Goal: Use online tool/utility: Utilize a website feature to perform a specific function

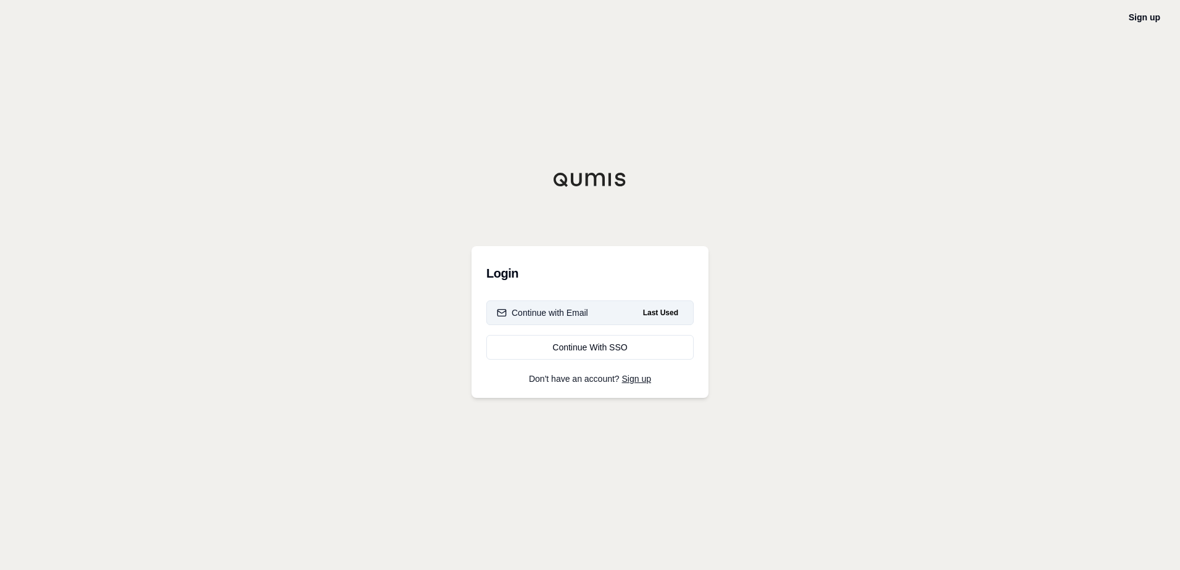
click at [528, 314] on div "Continue with Email" at bounding box center [542, 313] width 91 height 12
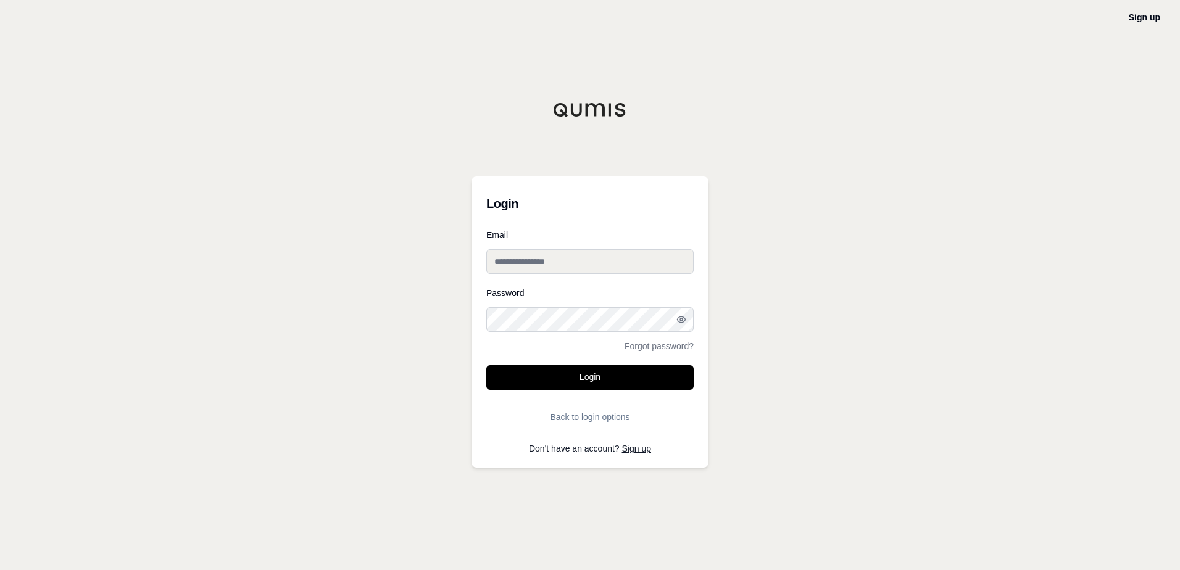
type input "**********"
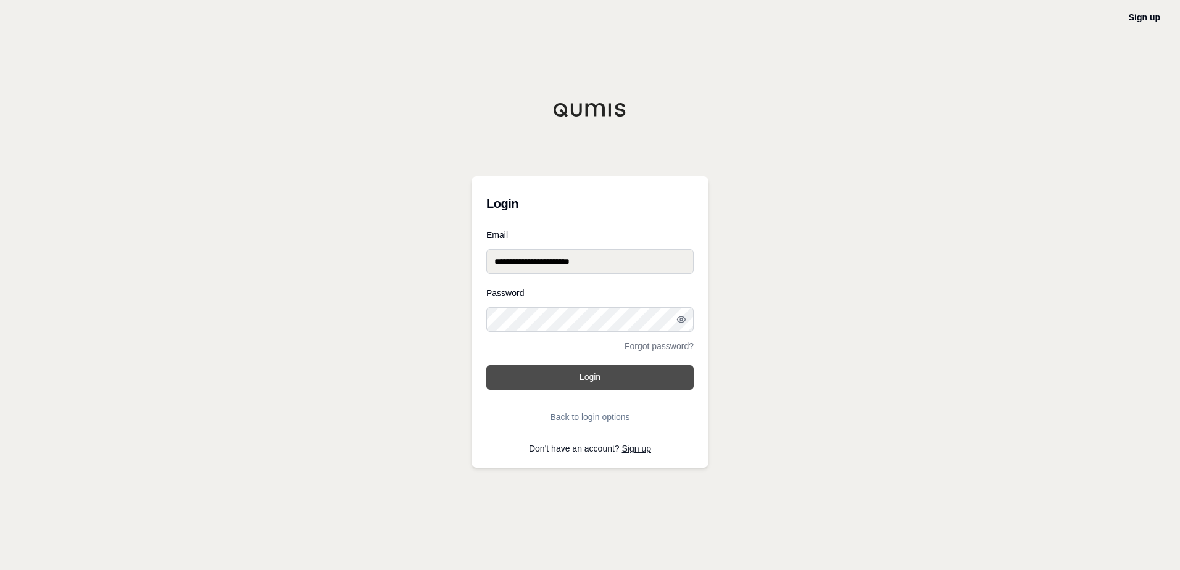
click at [541, 381] on button "Login" at bounding box center [589, 377] width 207 height 25
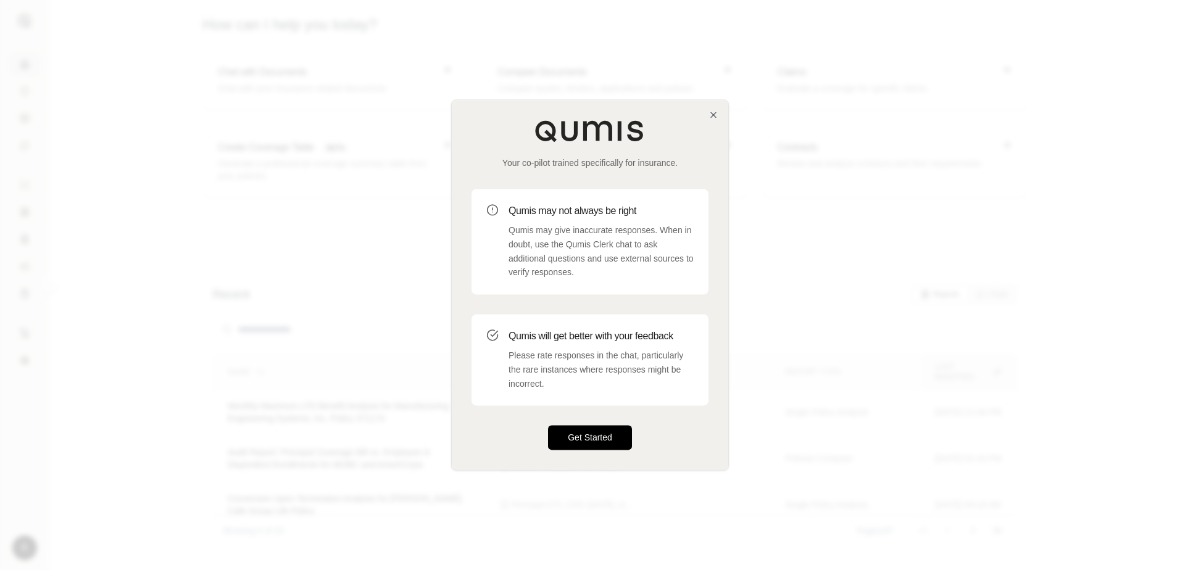
click at [567, 437] on button "Get Started" at bounding box center [590, 438] width 84 height 25
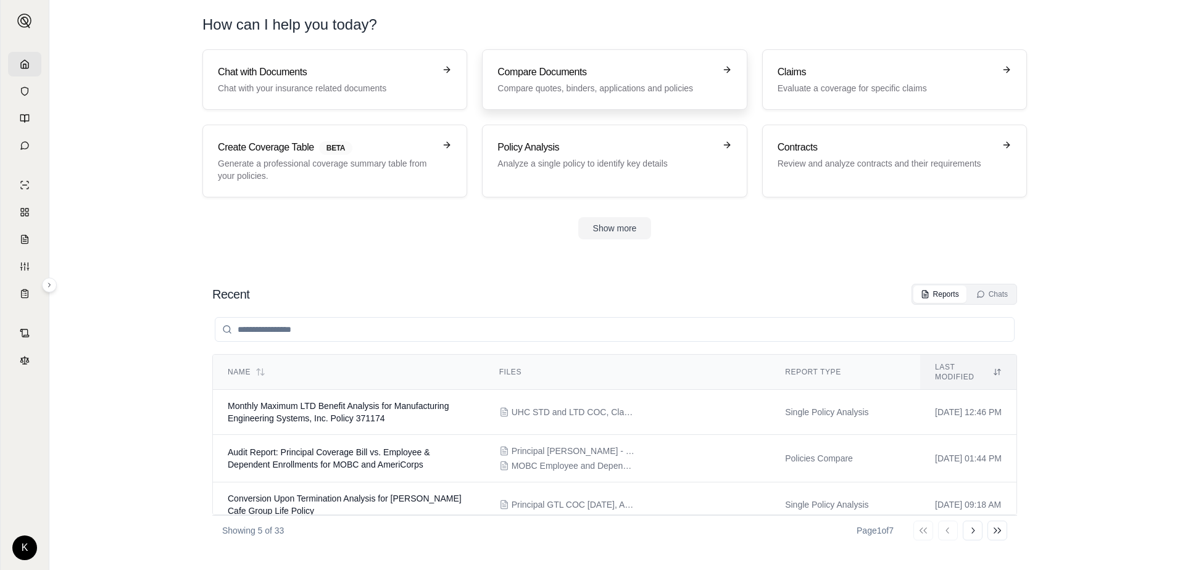
click at [572, 81] on div "Compare Documents Compare quotes, binders, applications and policies" at bounding box center [606, 80] width 217 height 30
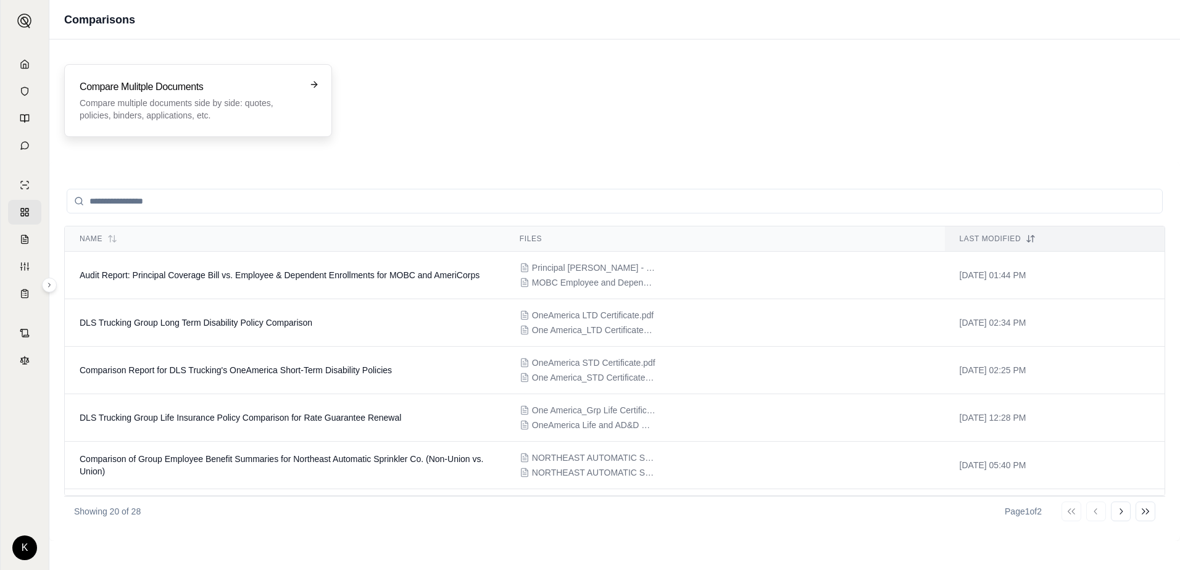
click at [233, 106] on p "Compare multiple documents side by side: quotes, policies, binders, application…" at bounding box center [190, 109] width 220 height 25
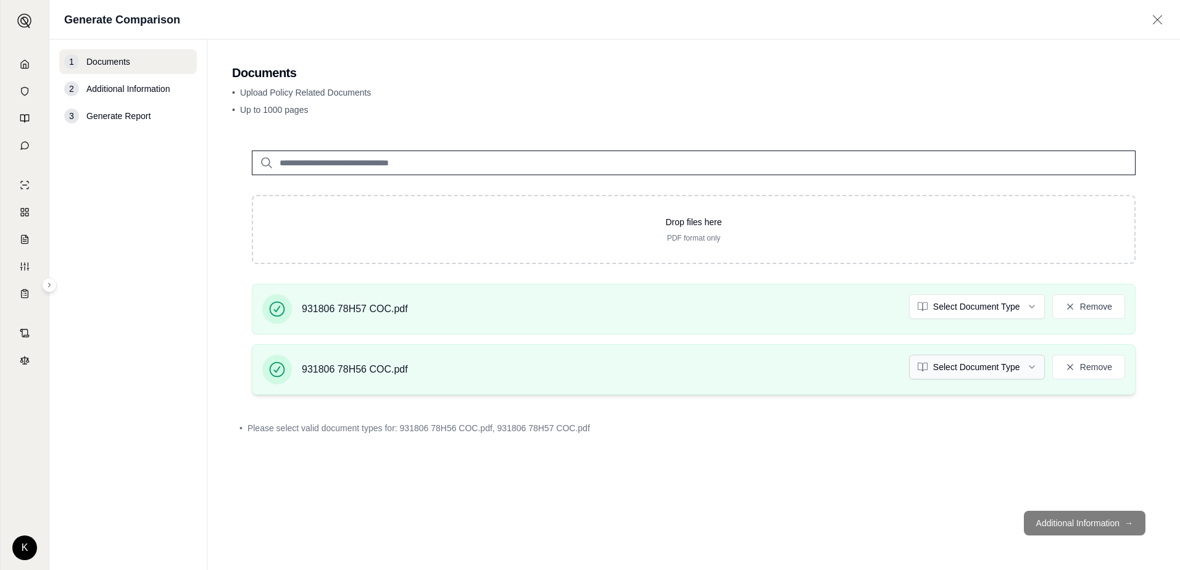
click at [1032, 364] on html "K Generate Comparison 1 Documents 2 Additional Information 3 Generate Report Do…" at bounding box center [590, 285] width 1180 height 570
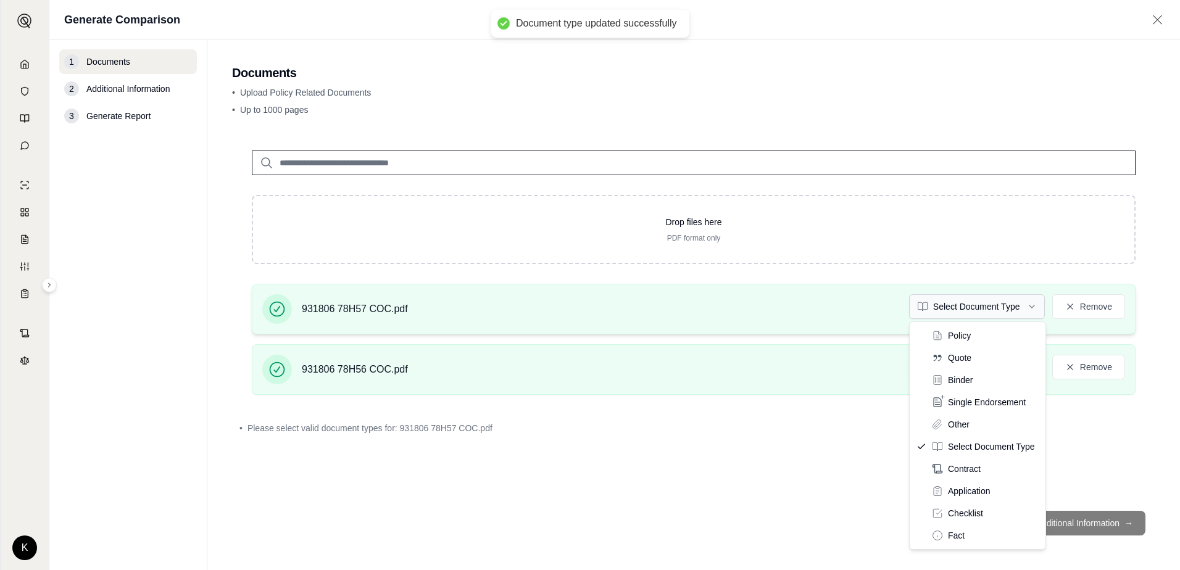
click at [1033, 304] on html "Document type updated successfully K Generate Comparison 1 Documents 2 Addition…" at bounding box center [590, 285] width 1180 height 570
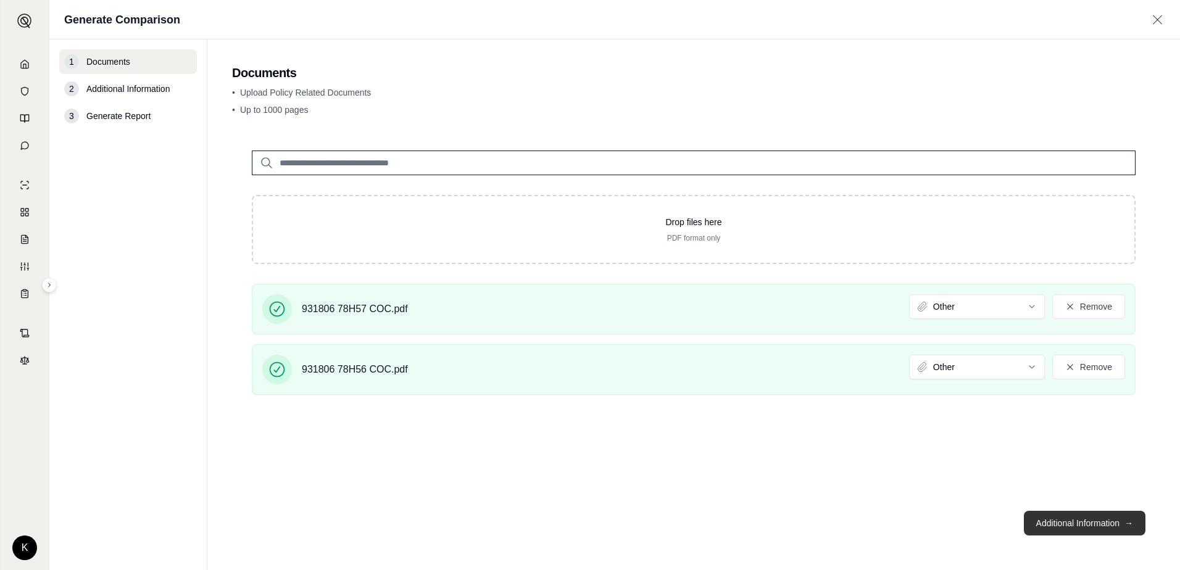
click at [1063, 526] on button "Additional Information →" at bounding box center [1085, 523] width 122 height 25
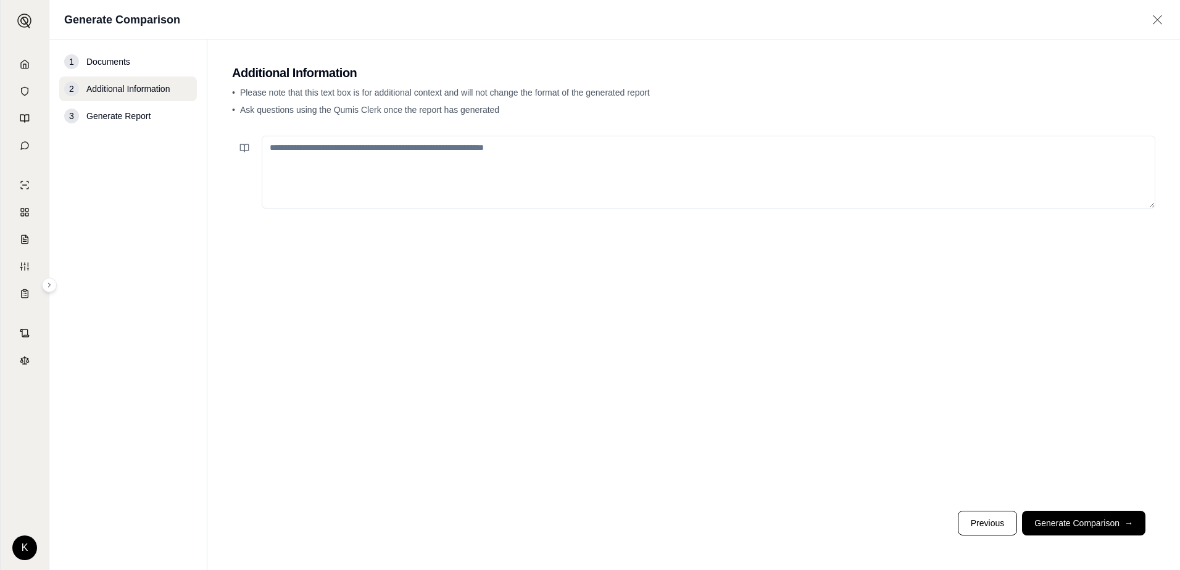
click at [348, 149] on textarea at bounding box center [709, 172] width 894 height 73
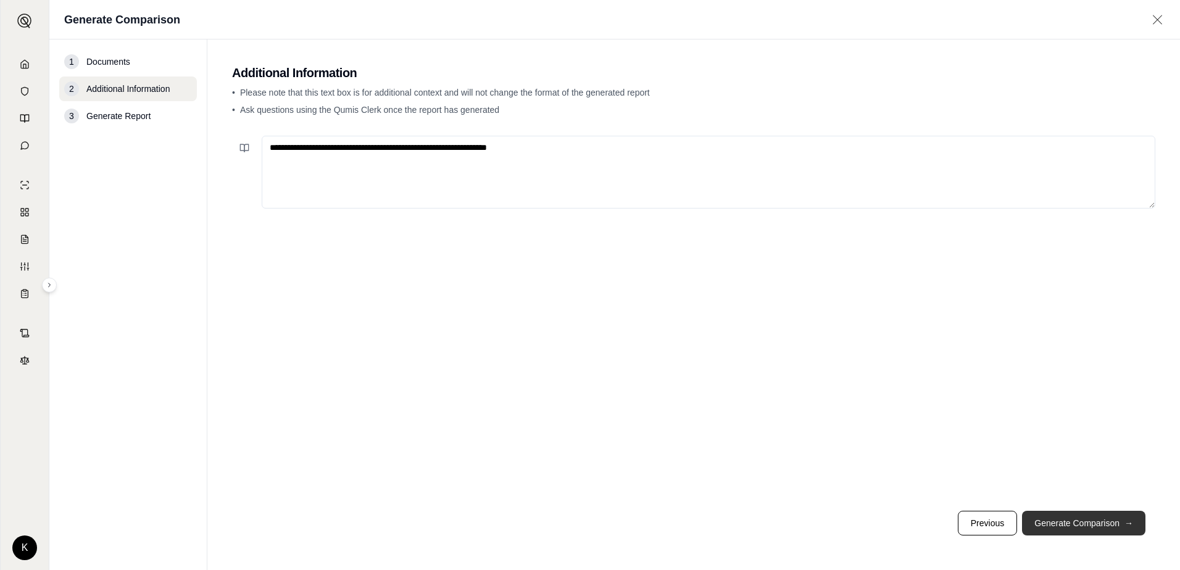
type textarea "**********"
click at [1097, 525] on button "Generate Comparison →" at bounding box center [1083, 523] width 123 height 25
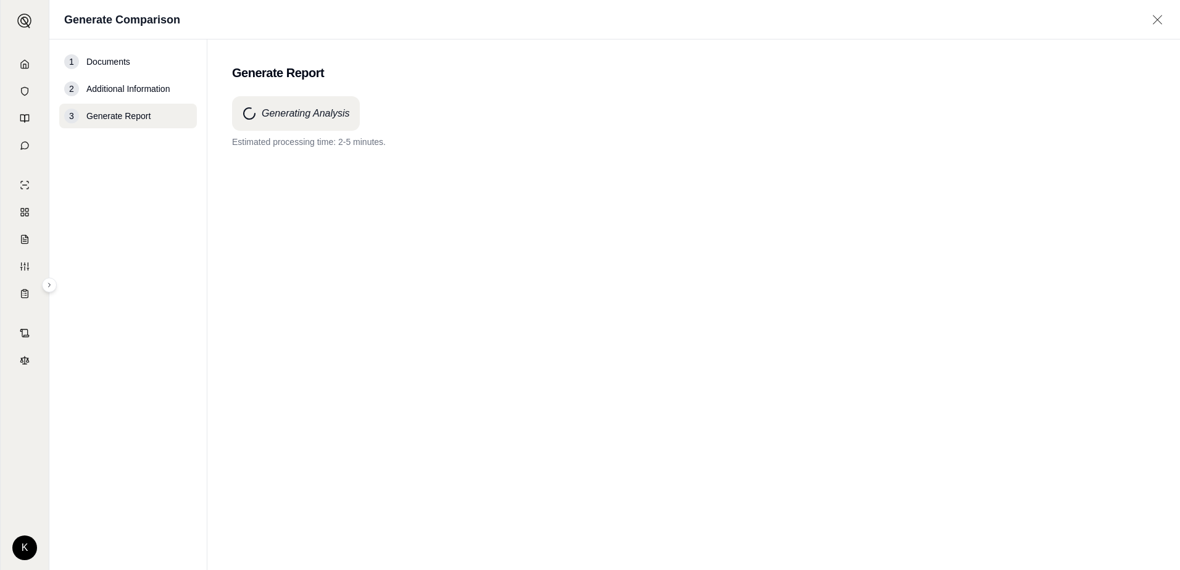
click at [586, 341] on div "Generating Analysis Estimated processing time: 2-5 minutes." at bounding box center [693, 311] width 923 height 430
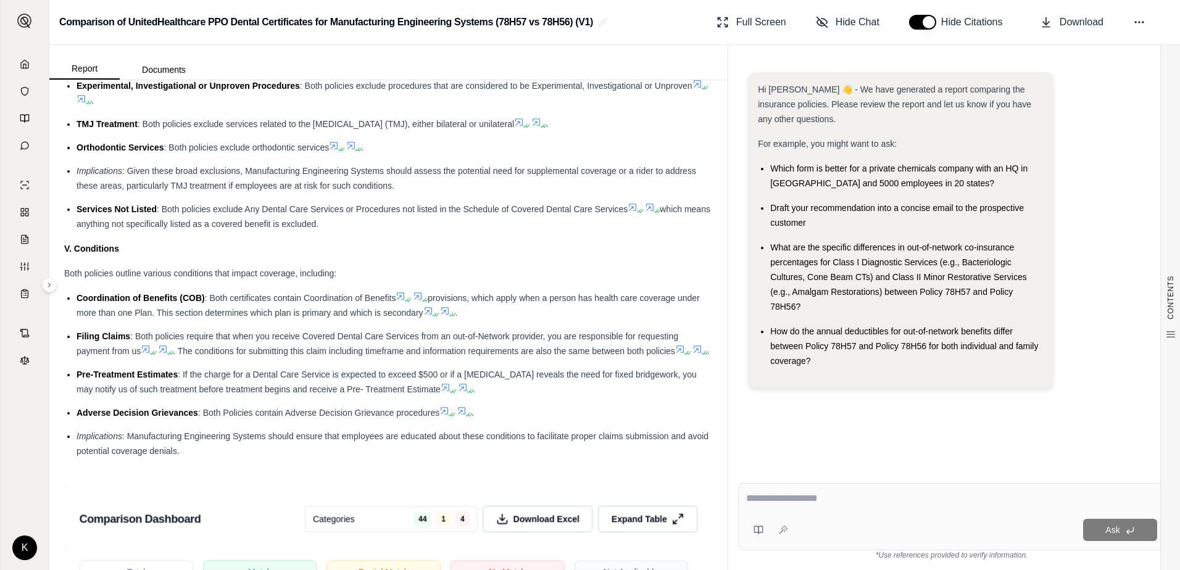
scroll to position [1852, 0]
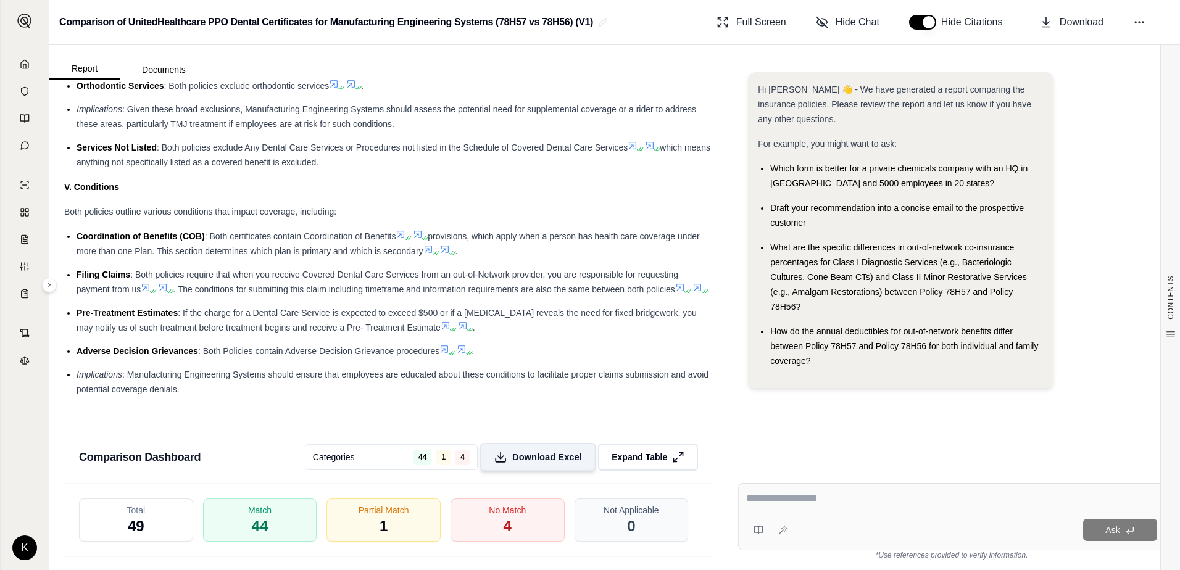
click at [533, 464] on span "Download Excel" at bounding box center [547, 457] width 70 height 13
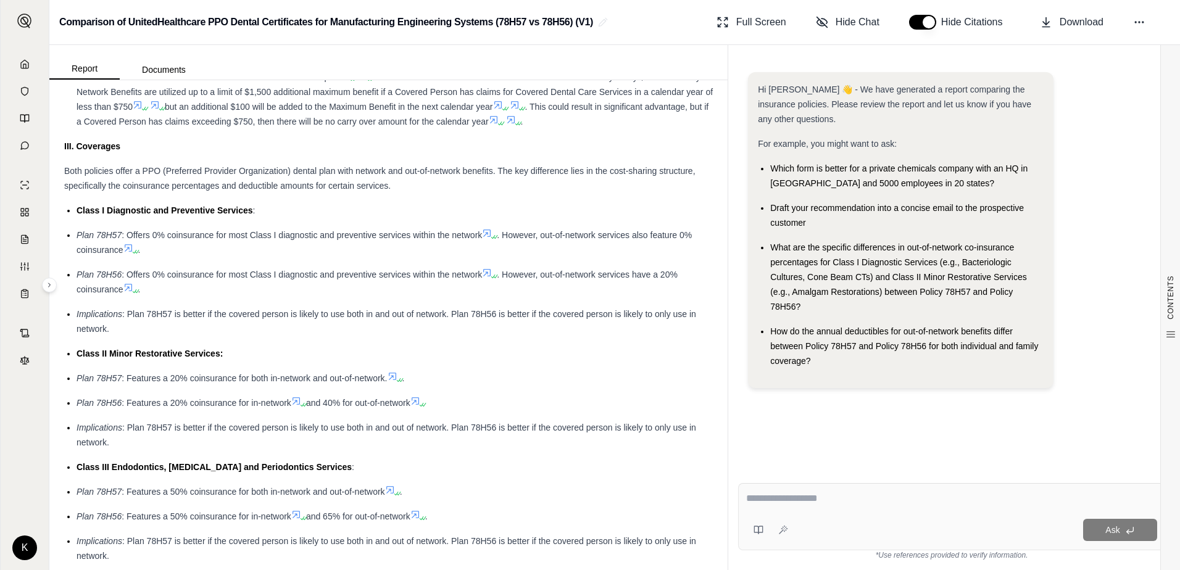
scroll to position [1235, 0]
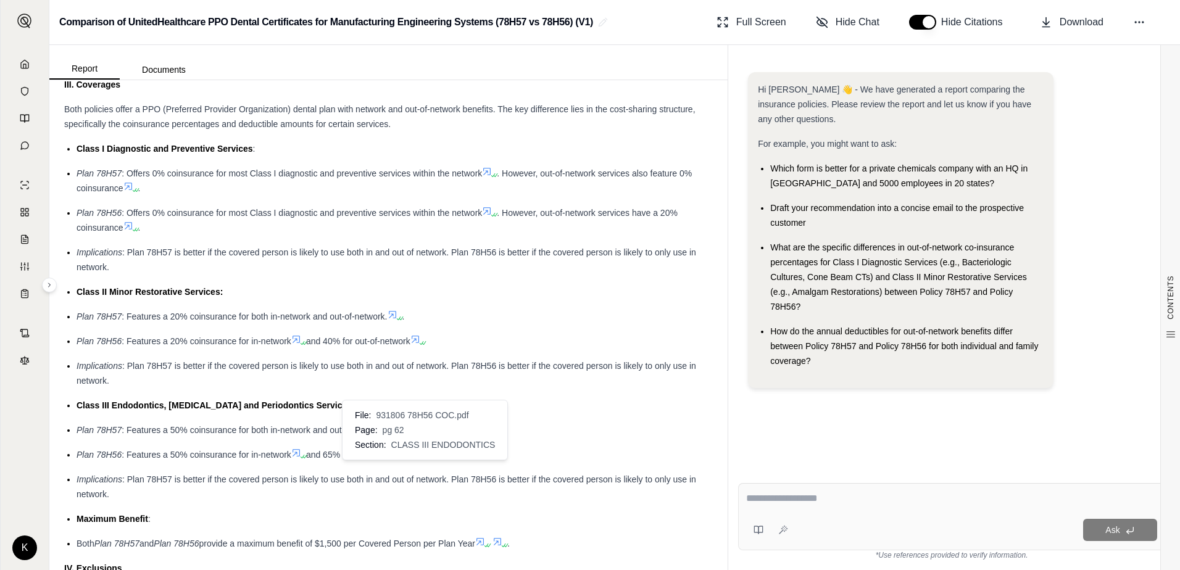
click at [420, 458] on icon at bounding box center [416, 453] width 10 height 10
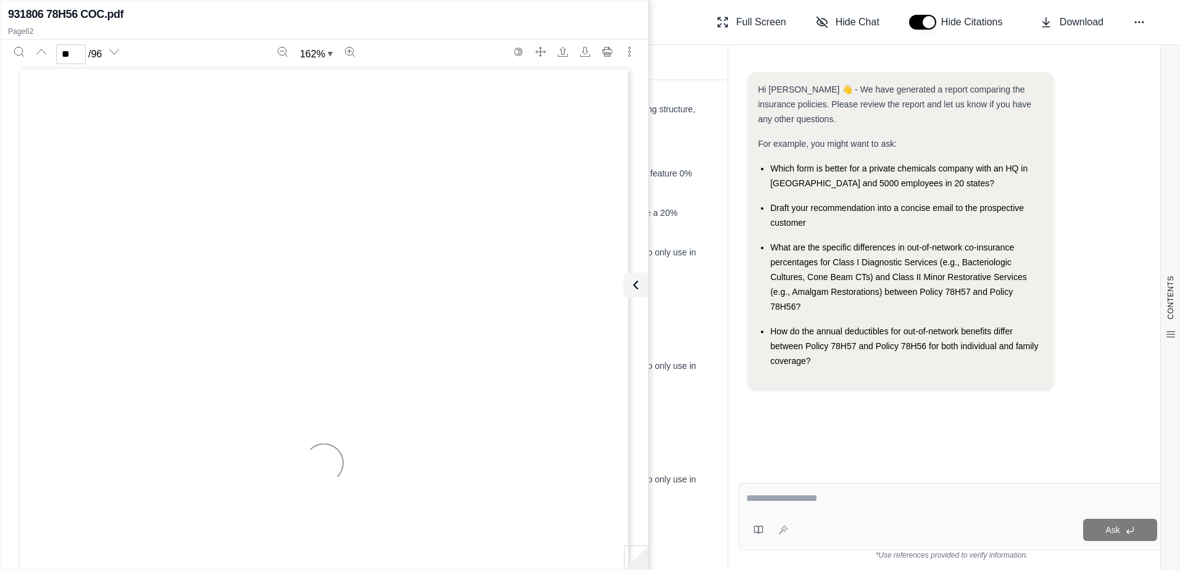
scroll to position [48390, 0]
click at [667, 438] on div "Plan 78H57 : Features a 50% coinsurance for both in-network and out-of-network ." at bounding box center [395, 430] width 636 height 15
type input "**"
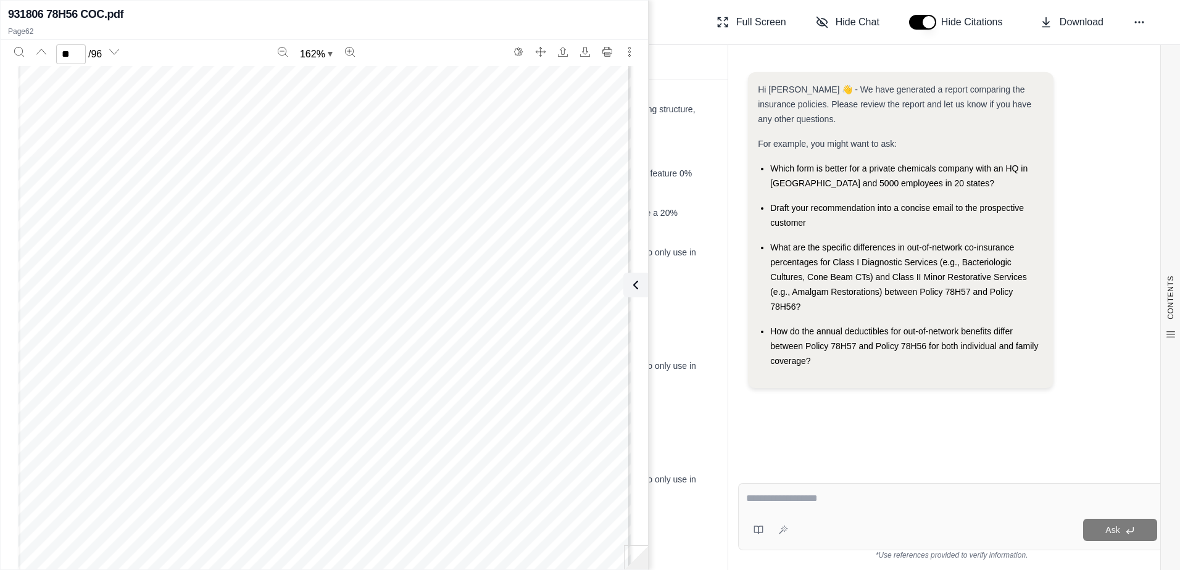
click at [289, 18] on div "931806 78H56 COC.pdf" at bounding box center [324, 14] width 633 height 17
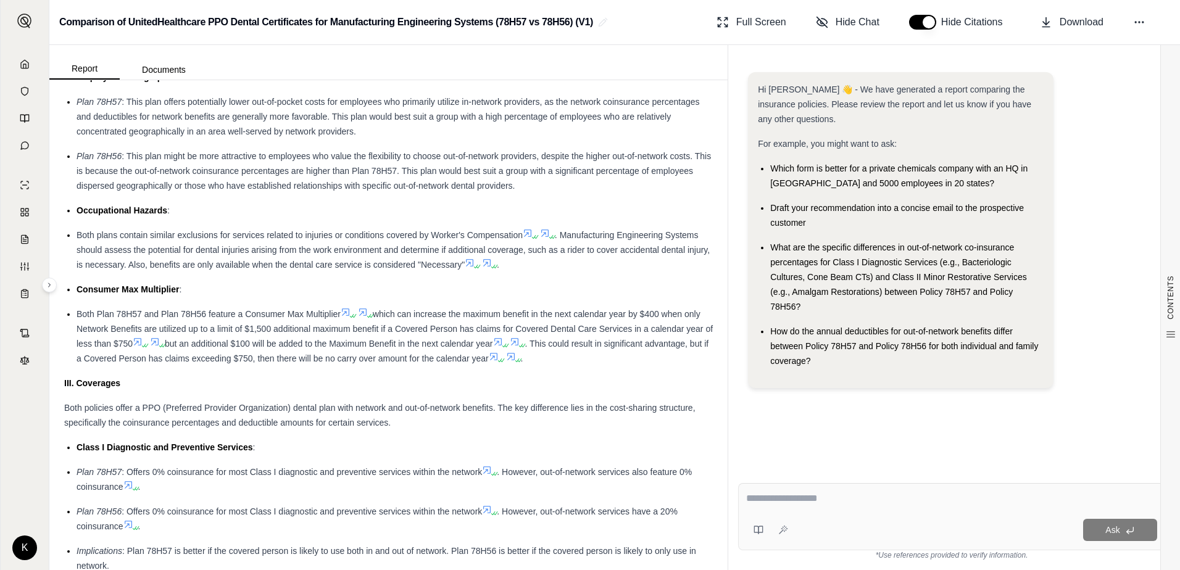
scroll to position [926, 0]
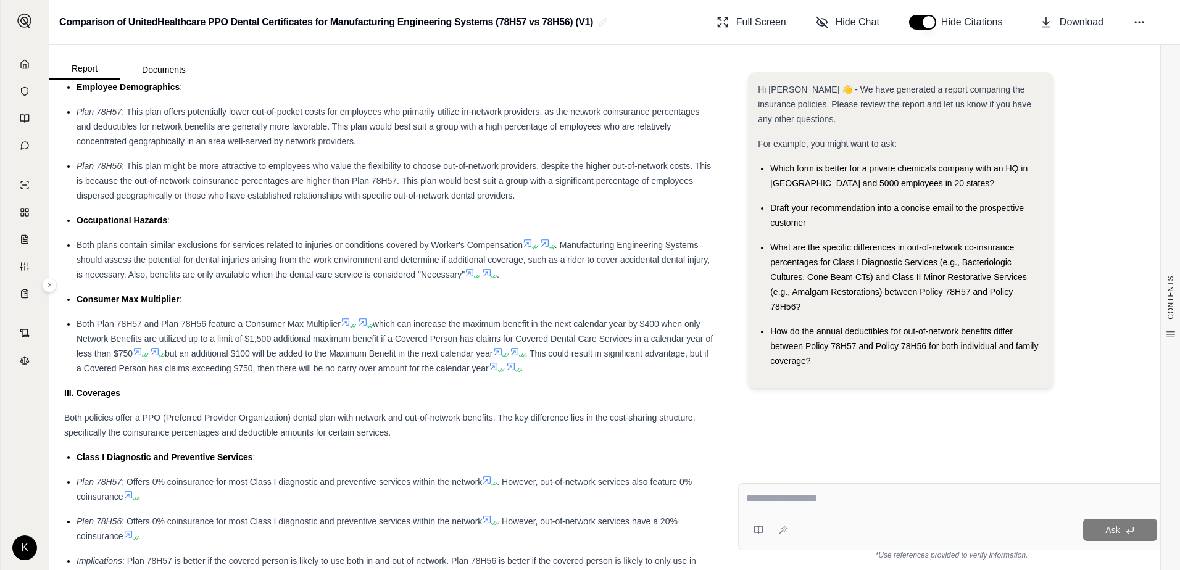
click at [763, 422] on div "Hi [PERSON_NAME] 👋 - We have generated a report comparing the insurance policie…" at bounding box center [951, 262] width 427 height 401
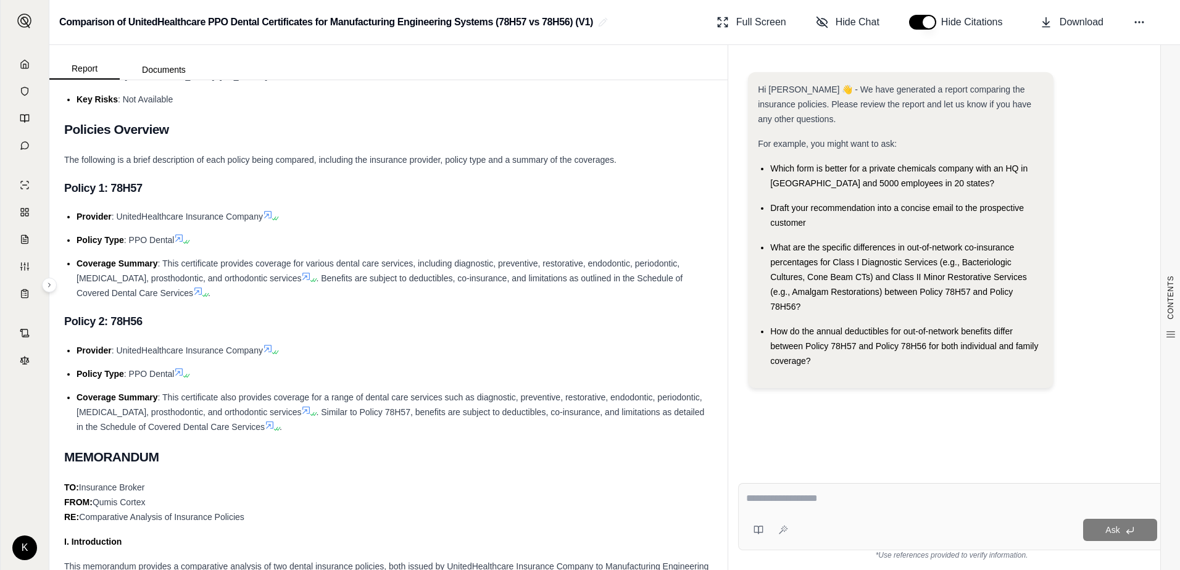
scroll to position [0, 0]
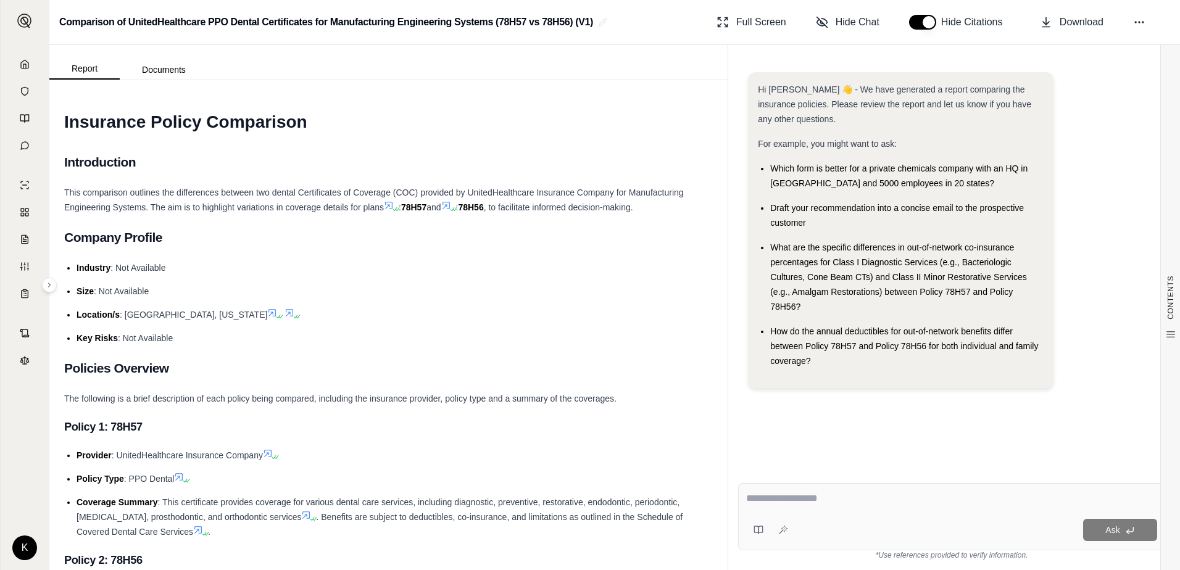
click at [20, 548] on html "K Comparison of UnitedHealthcare PPO Dental Certificates for Manufacturing Engi…" at bounding box center [590, 285] width 1180 height 570
click at [28, 525] on div "Log Out" at bounding box center [54, 521] width 102 height 20
